Goal: Navigation & Orientation: Find specific page/section

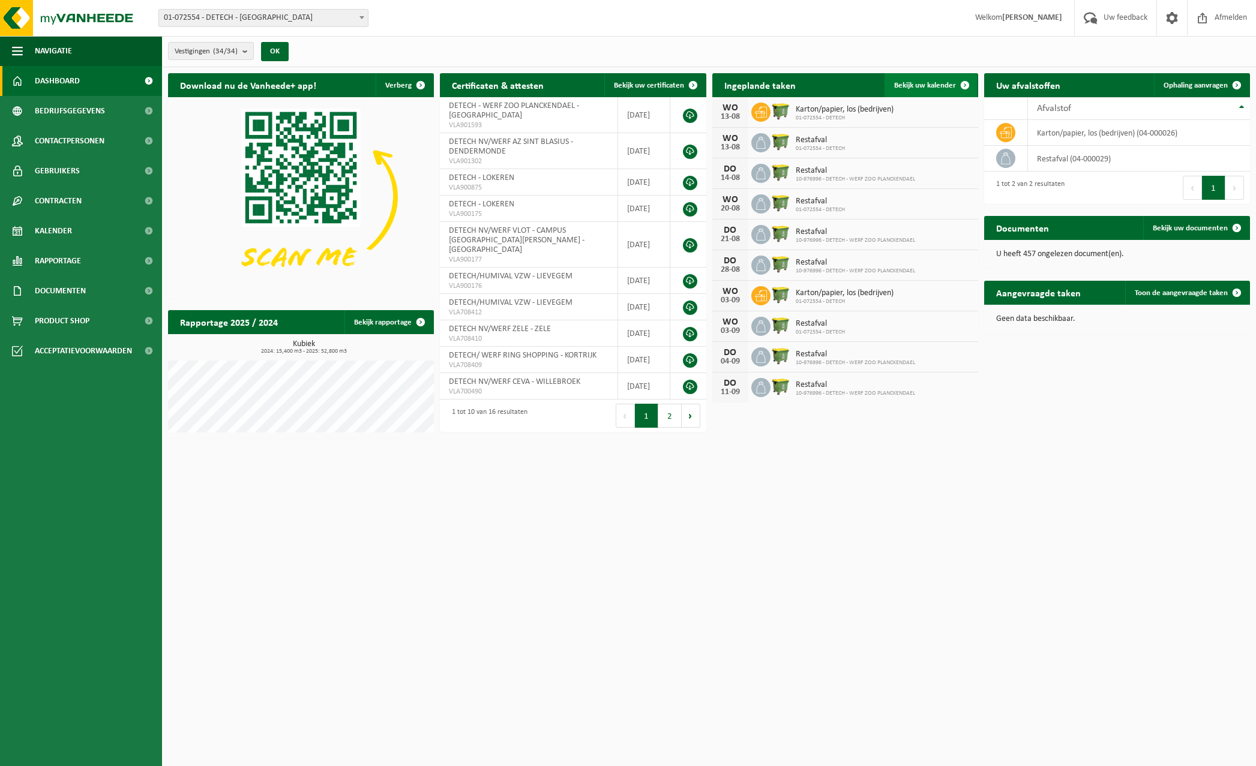
click at [908, 82] on span "Bekijk uw kalender" at bounding box center [925, 86] width 62 height 8
